Goal: Navigation & Orientation: Go to known website

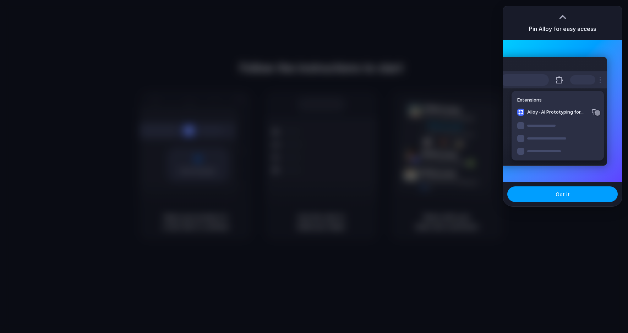
click at [540, 195] on button "Got it" at bounding box center [562, 194] width 110 height 16
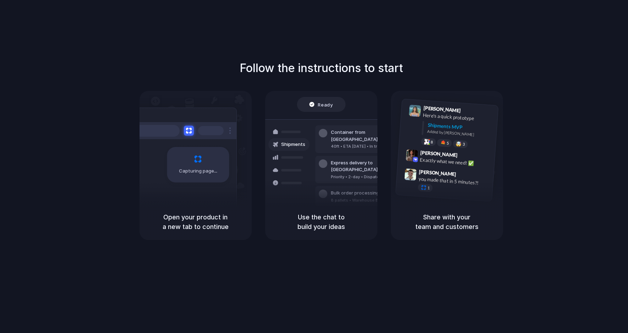
click at [195, 176] on div "Capturing page" at bounding box center [198, 164] width 62 height 35
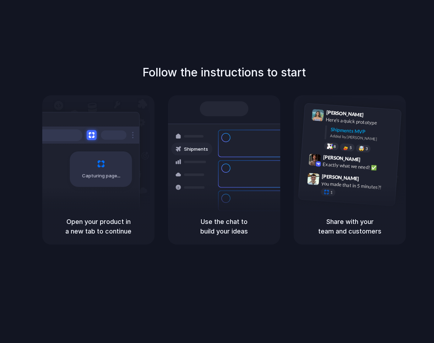
click at [91, 206] on div "Capturing page" at bounding box center [85, 166] width 107 height 109
